Goal: Information Seeking & Learning: Learn about a topic

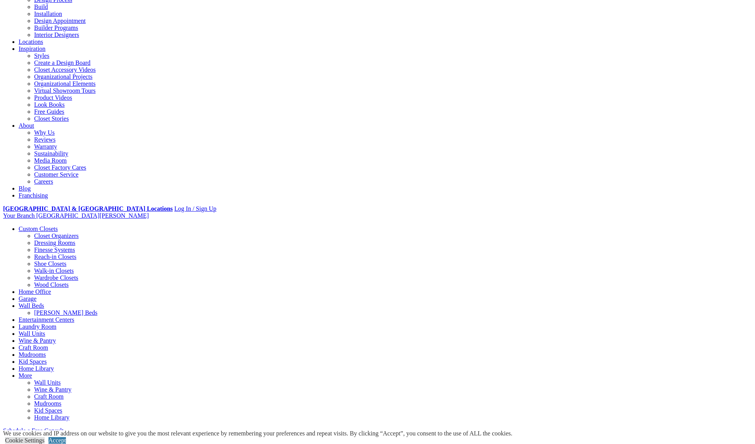
scroll to position [103, 0]
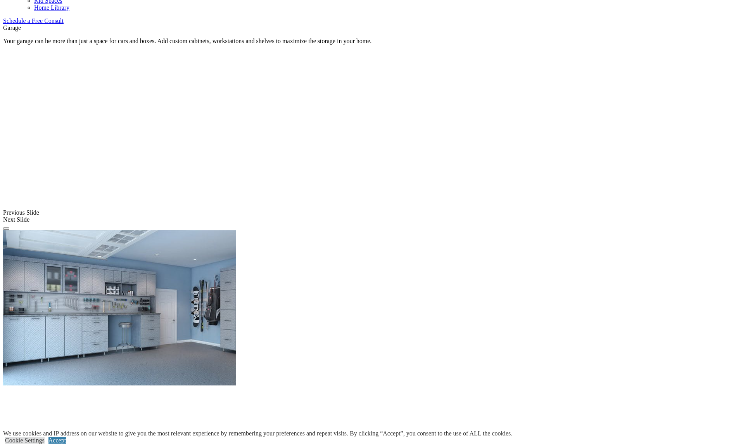
scroll to position [509, 0]
